Goal: Information Seeking & Learning: Learn about a topic

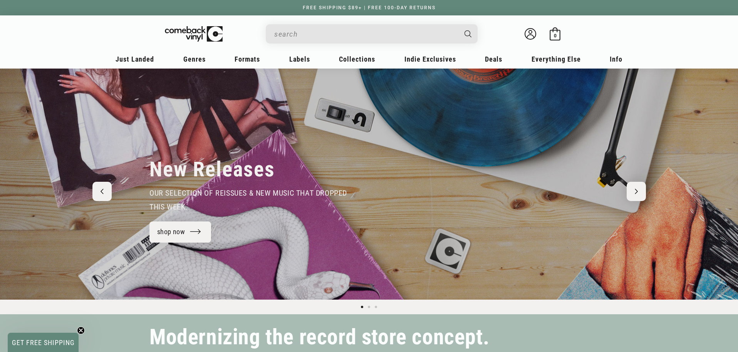
click at [315, 37] on input "When autocomplete results are available use up and down arrows to review and en…" at bounding box center [365, 34] width 183 height 16
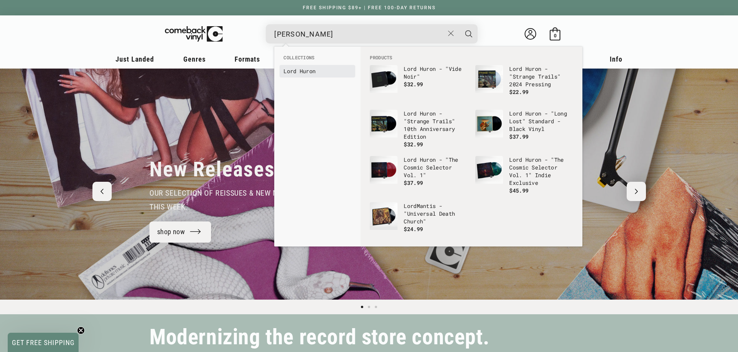
type input "[PERSON_NAME]"
click at [312, 71] on link "Lord Hur on" at bounding box center [318, 71] width 68 height 8
